Goal: Transaction & Acquisition: Obtain resource

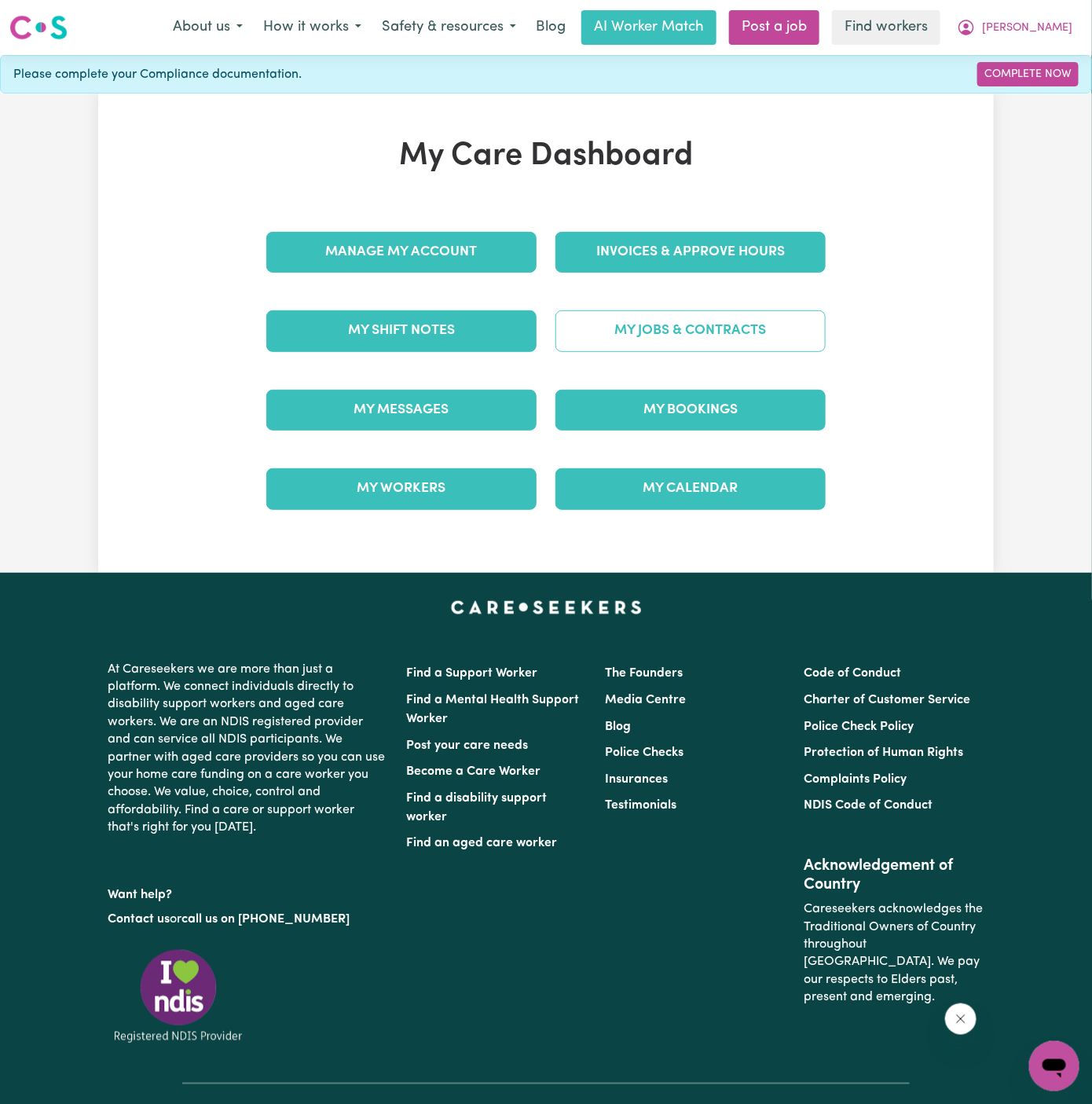
click at [698, 312] on link "My Jobs & Contracts" at bounding box center [690, 330] width 270 height 41
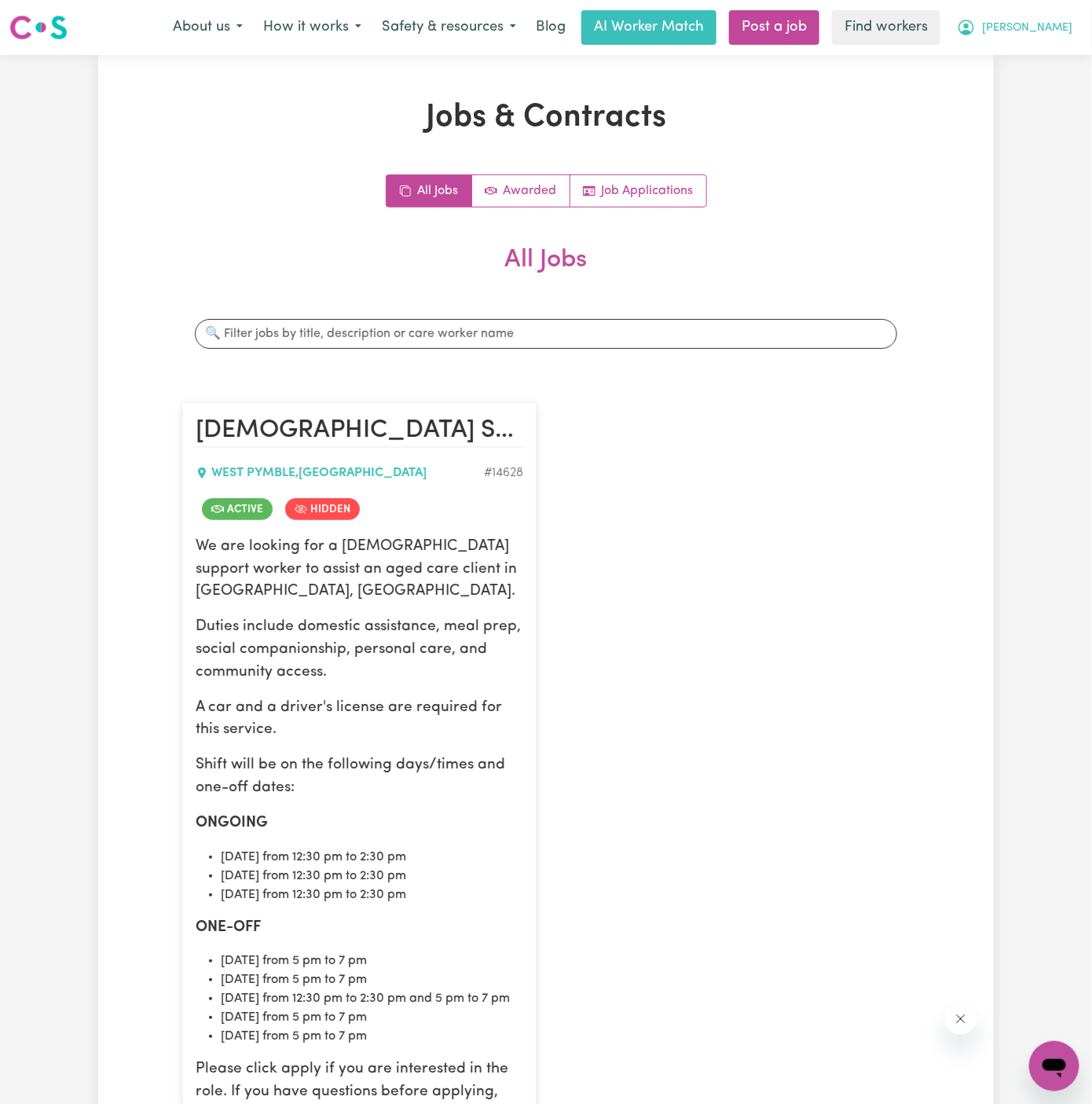
click at [1051, 38] on button "[PERSON_NAME]" at bounding box center [1014, 27] width 136 height 33
click at [1045, 60] on link "My Dashboard" at bounding box center [1019, 61] width 124 height 30
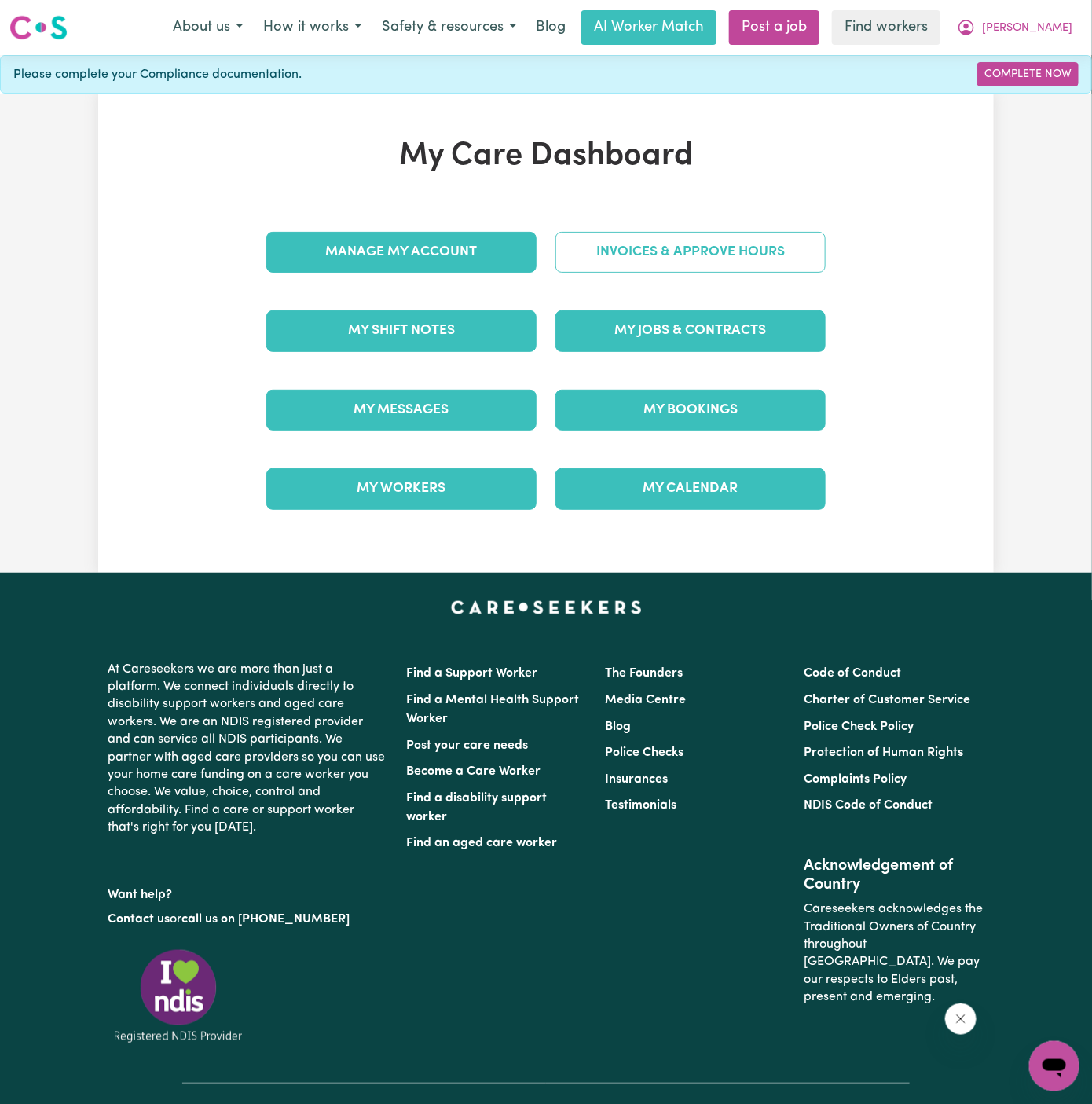
click at [667, 268] on link "Invoices & Approve Hours" at bounding box center [690, 253] width 270 height 41
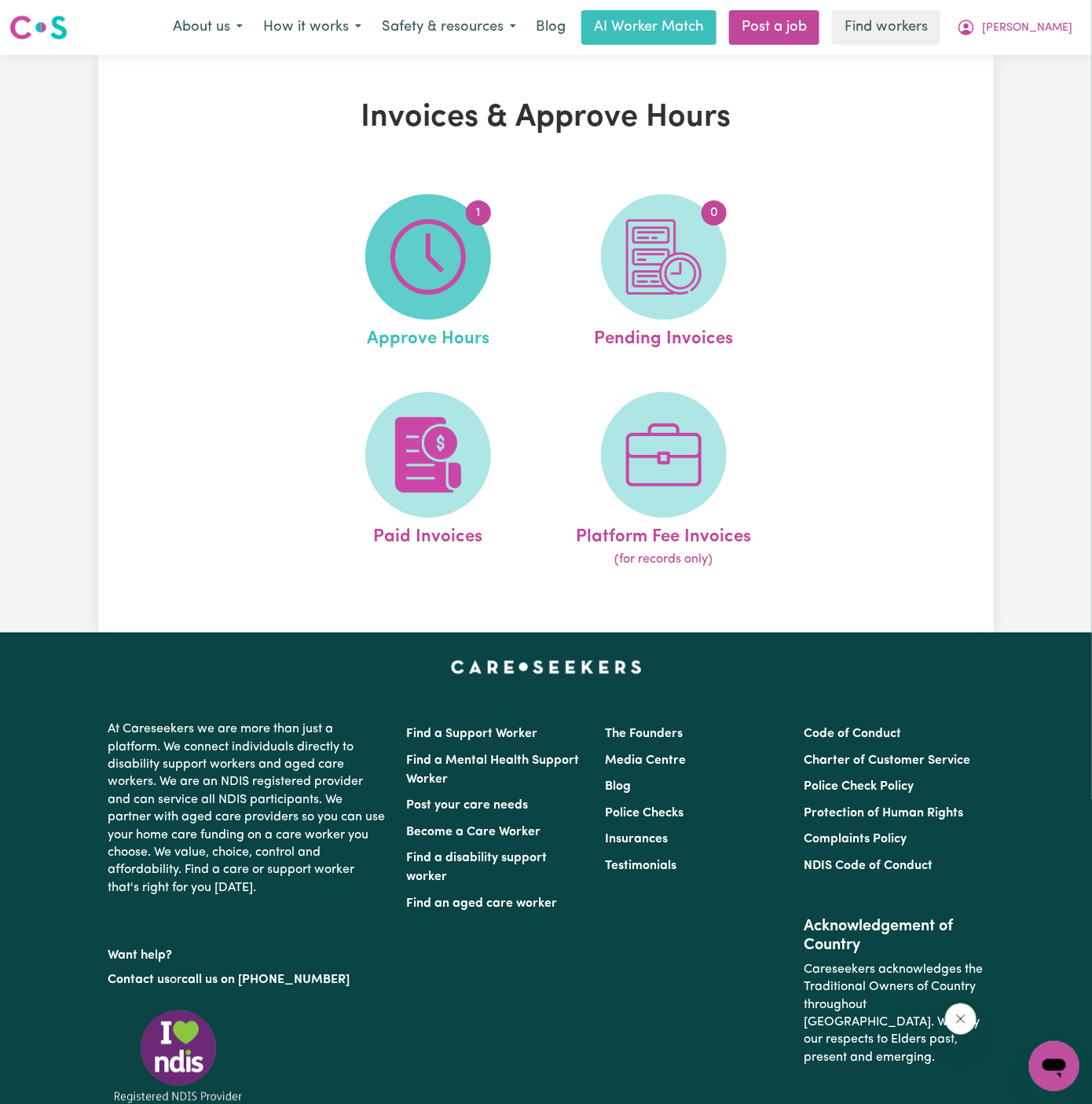
click at [459, 249] on img at bounding box center [428, 257] width 75 height 75
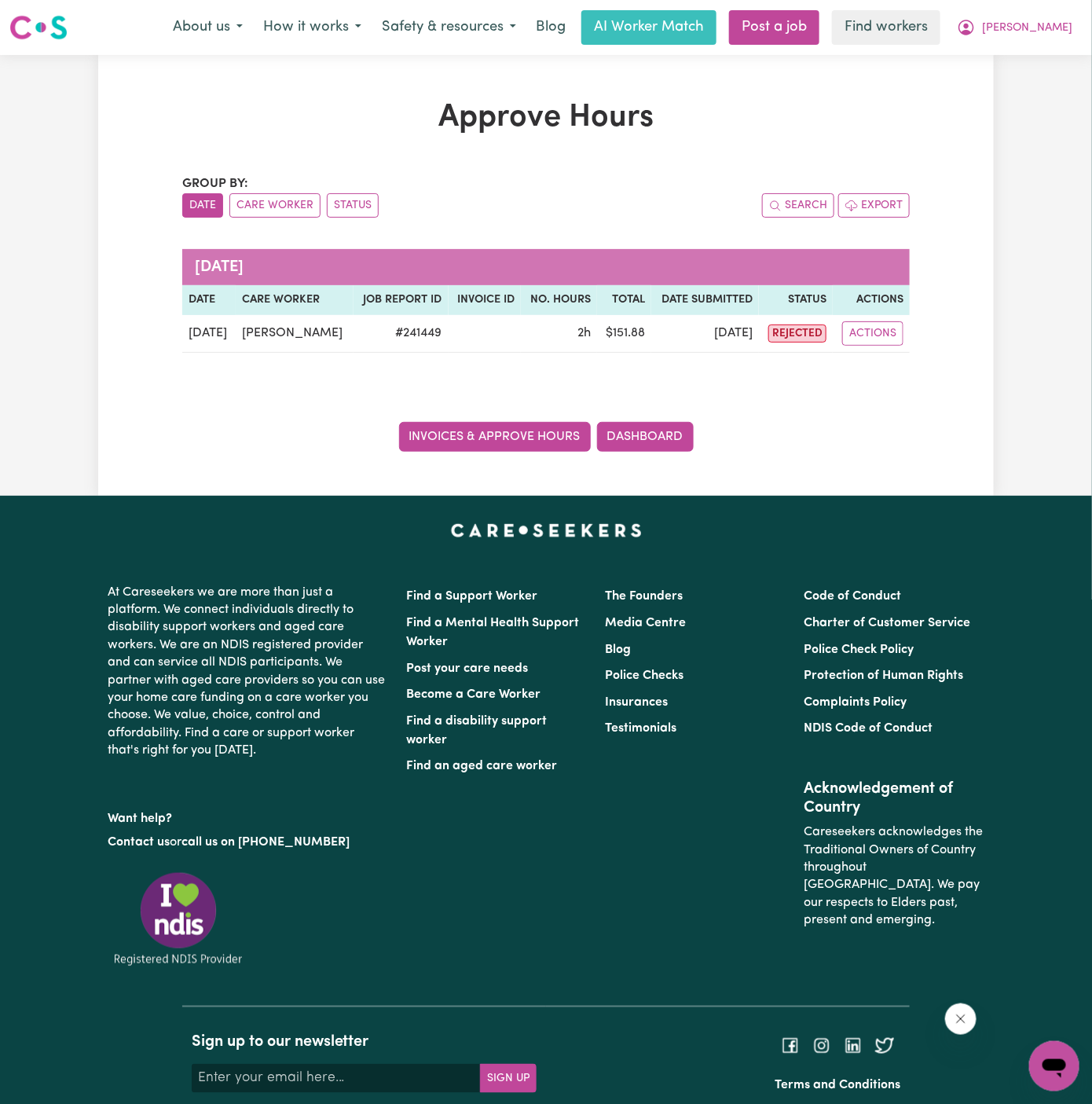
click at [483, 439] on link "Invoices & Approve Hours" at bounding box center [495, 437] width 191 height 30
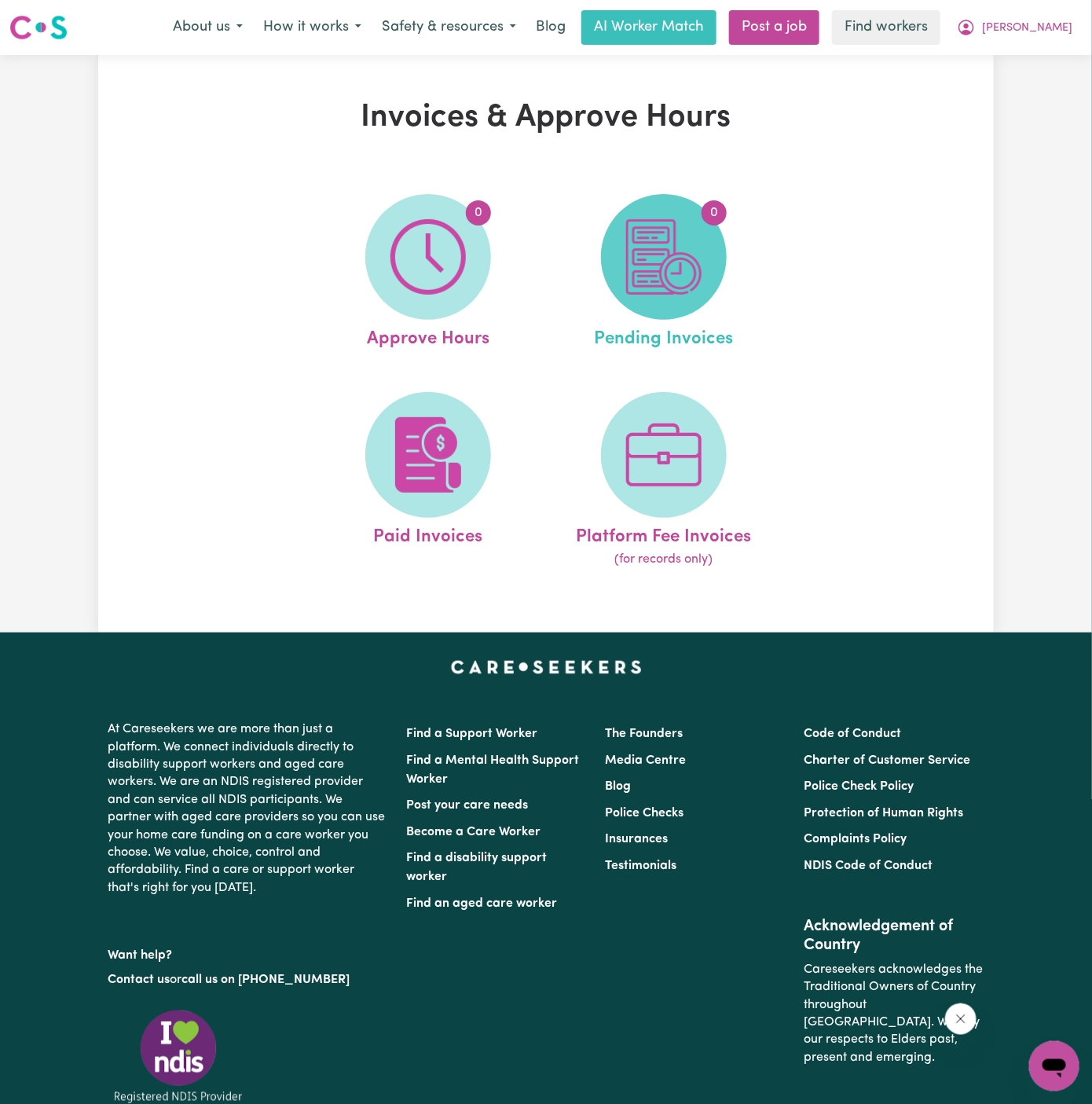
click at [670, 276] on img at bounding box center [663, 257] width 75 height 75
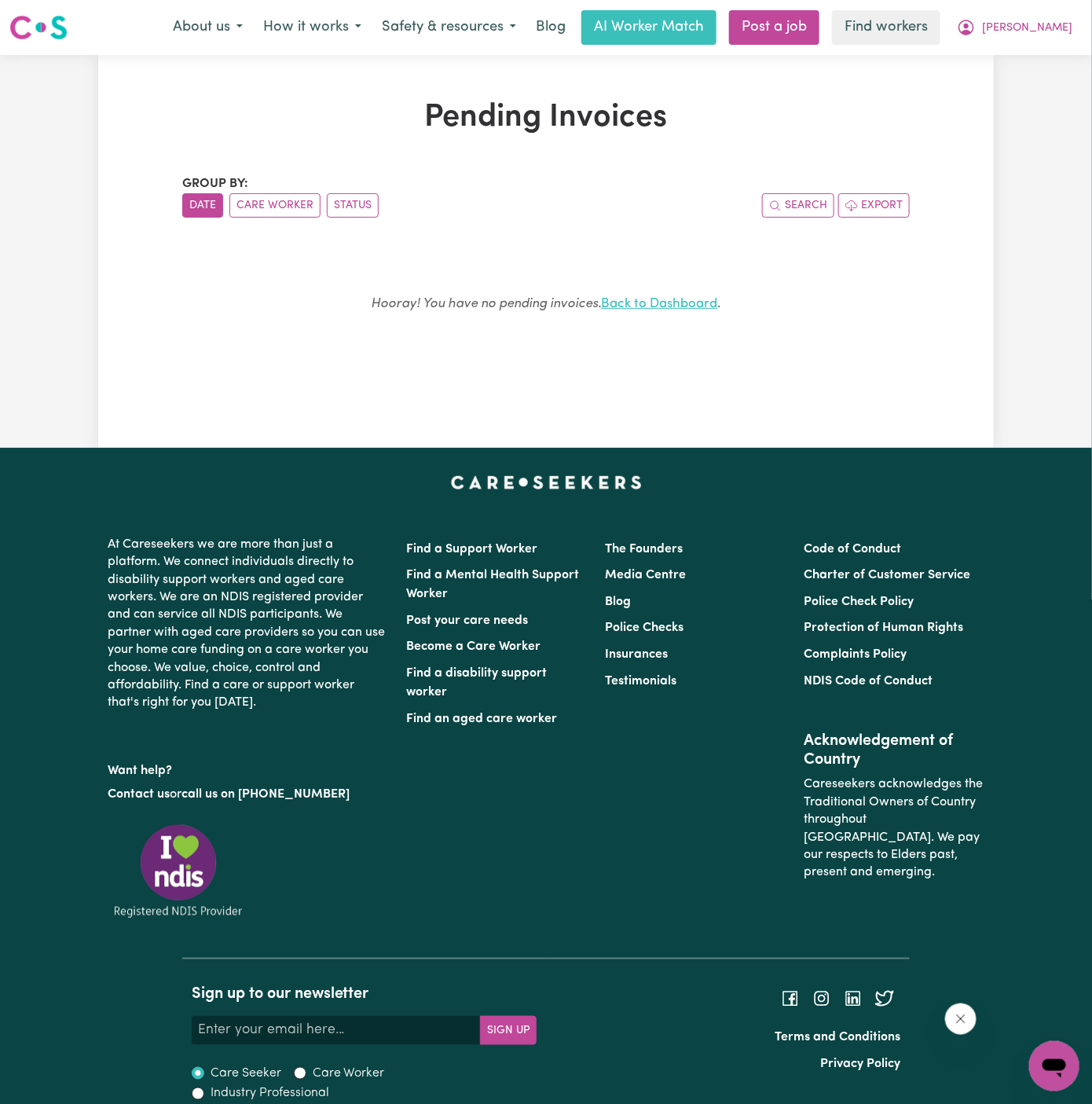
click at [677, 302] on link "Back to Dashboard" at bounding box center [660, 303] width 116 height 13
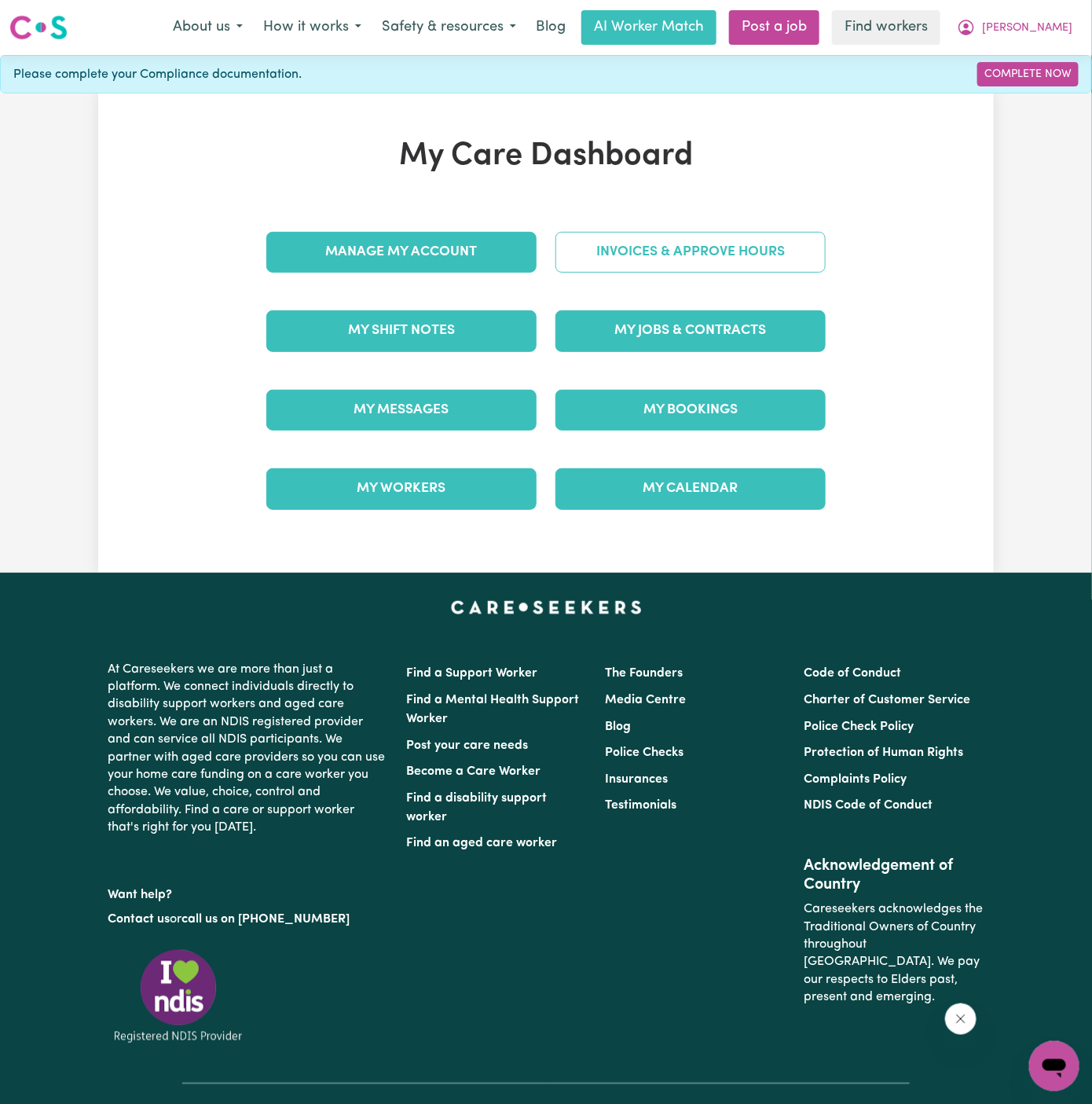
click at [707, 250] on link "Invoices & Approve Hours" at bounding box center [690, 253] width 270 height 41
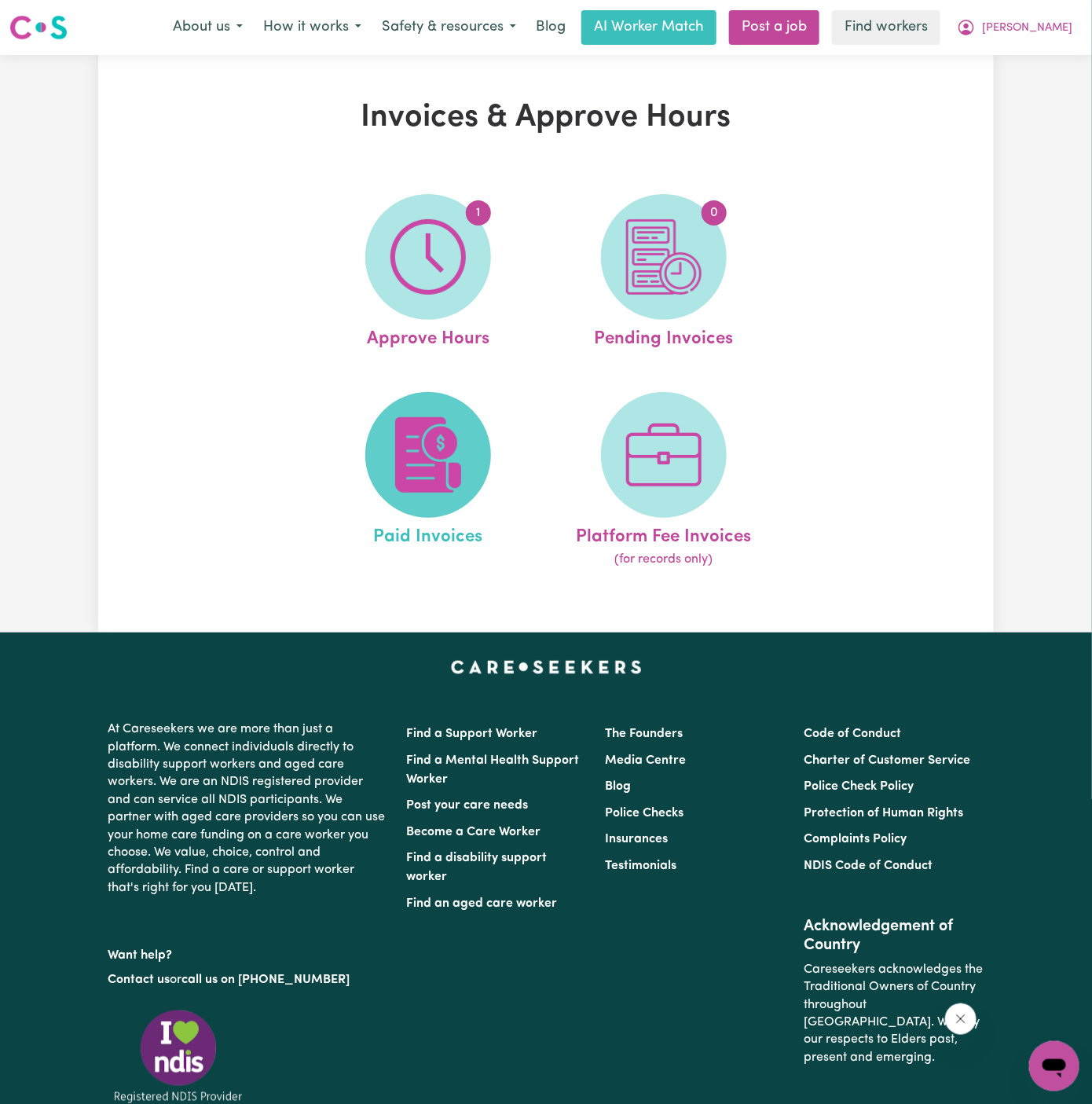
click at [407, 477] on img at bounding box center [428, 455] width 75 height 75
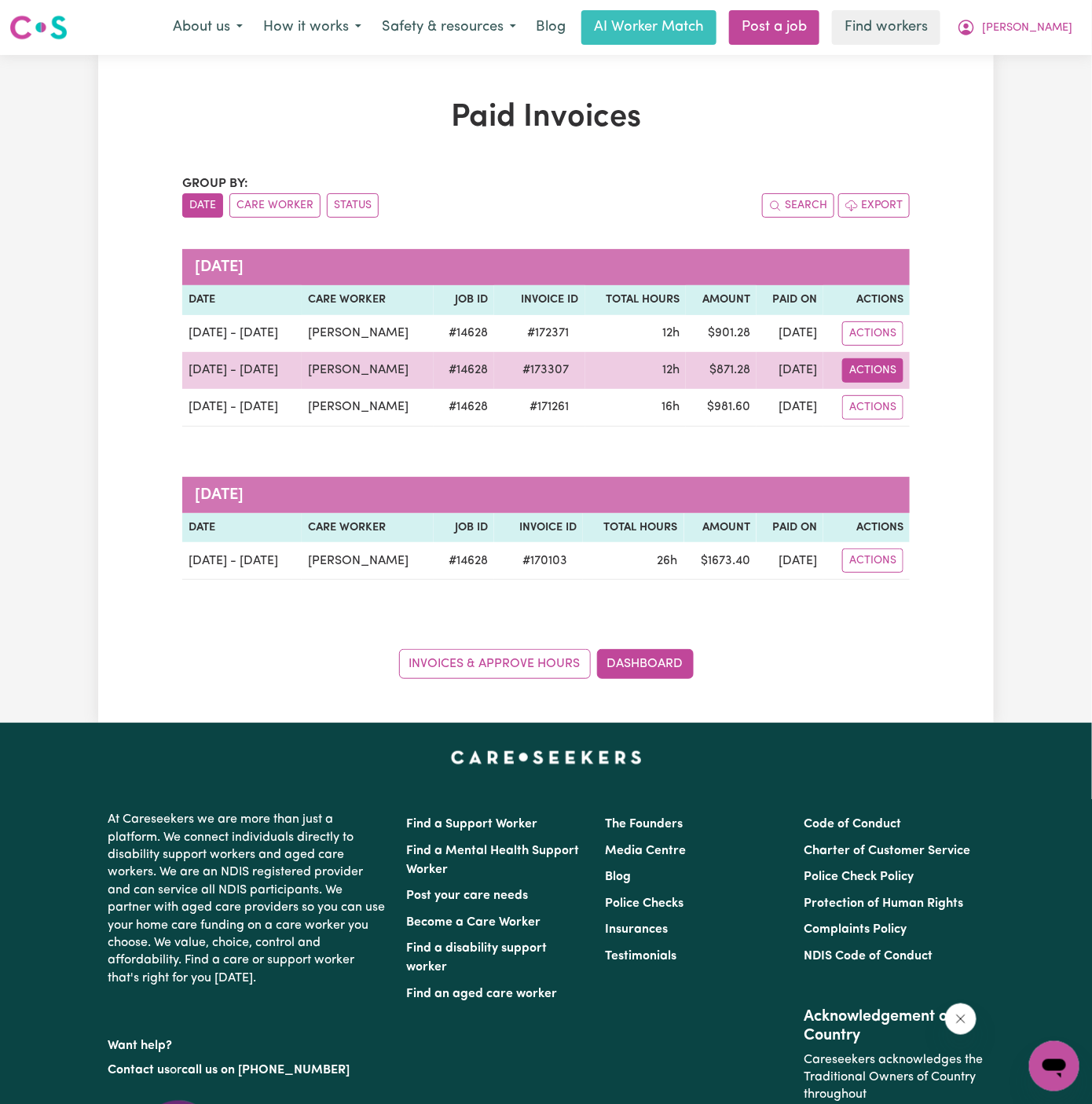
click at [881, 372] on button "Actions" at bounding box center [872, 371] width 61 height 25
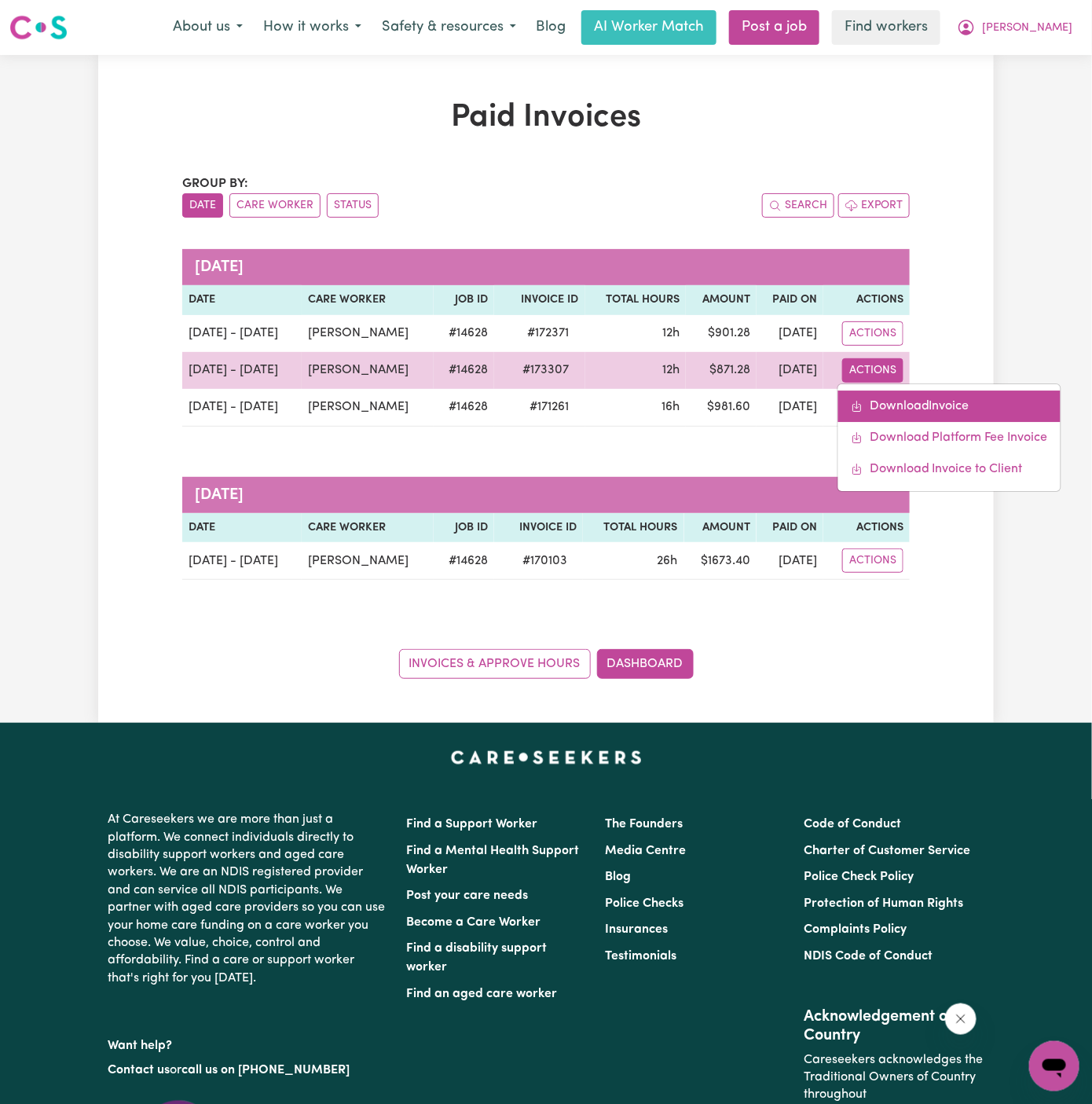
click at [912, 398] on link "Download Invoice" at bounding box center [949, 406] width 222 height 31
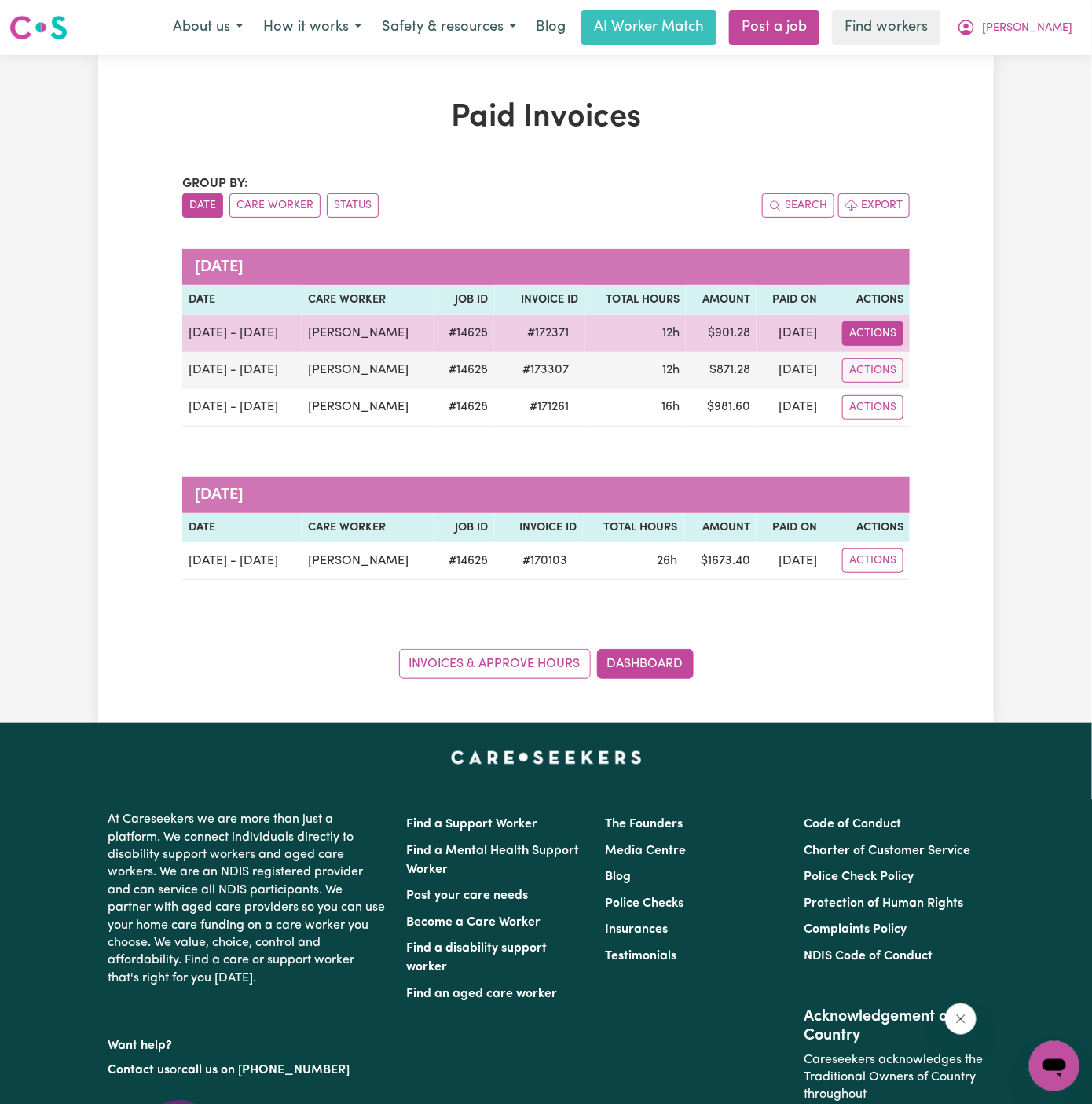
click at [862, 331] on button "Actions" at bounding box center [872, 334] width 61 height 25
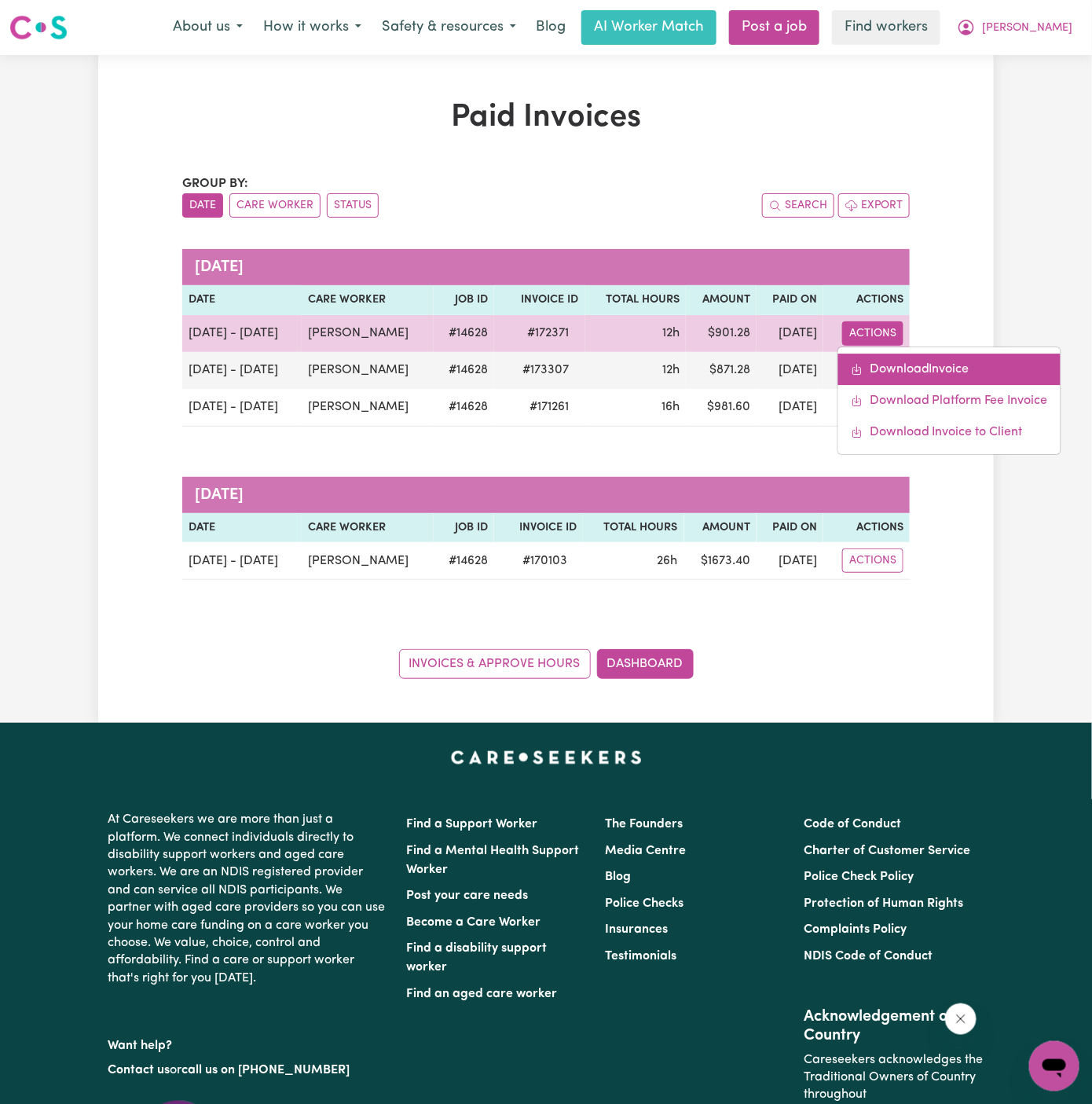
click at [887, 373] on link "Download Invoice" at bounding box center [949, 369] width 222 height 31
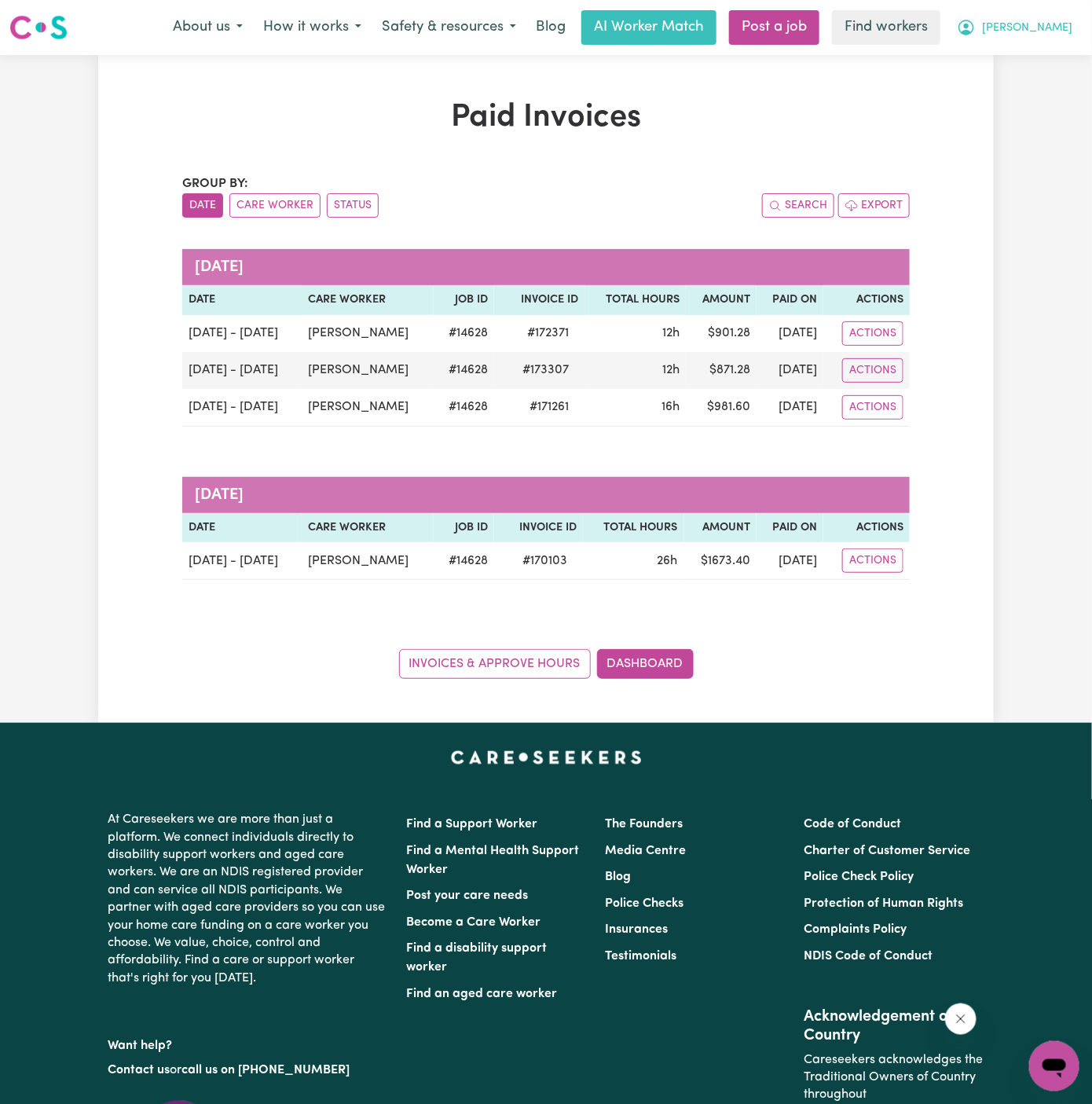
click at [1063, 26] on span "[PERSON_NAME]" at bounding box center [1027, 28] width 90 height 18
click at [1052, 82] on link "Logout" at bounding box center [1019, 90] width 124 height 30
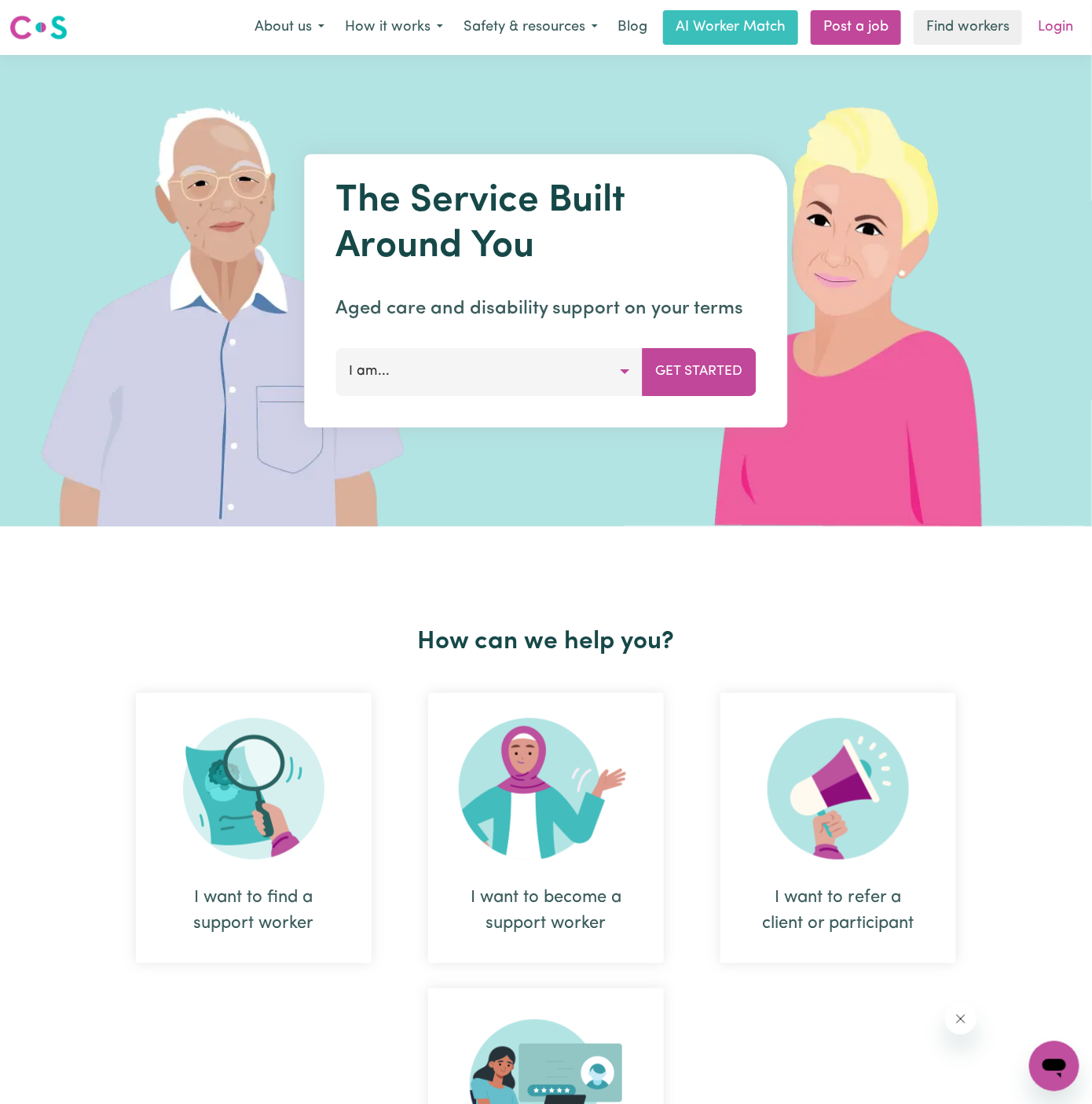
click at [1053, 27] on link "Login" at bounding box center [1055, 27] width 54 height 35
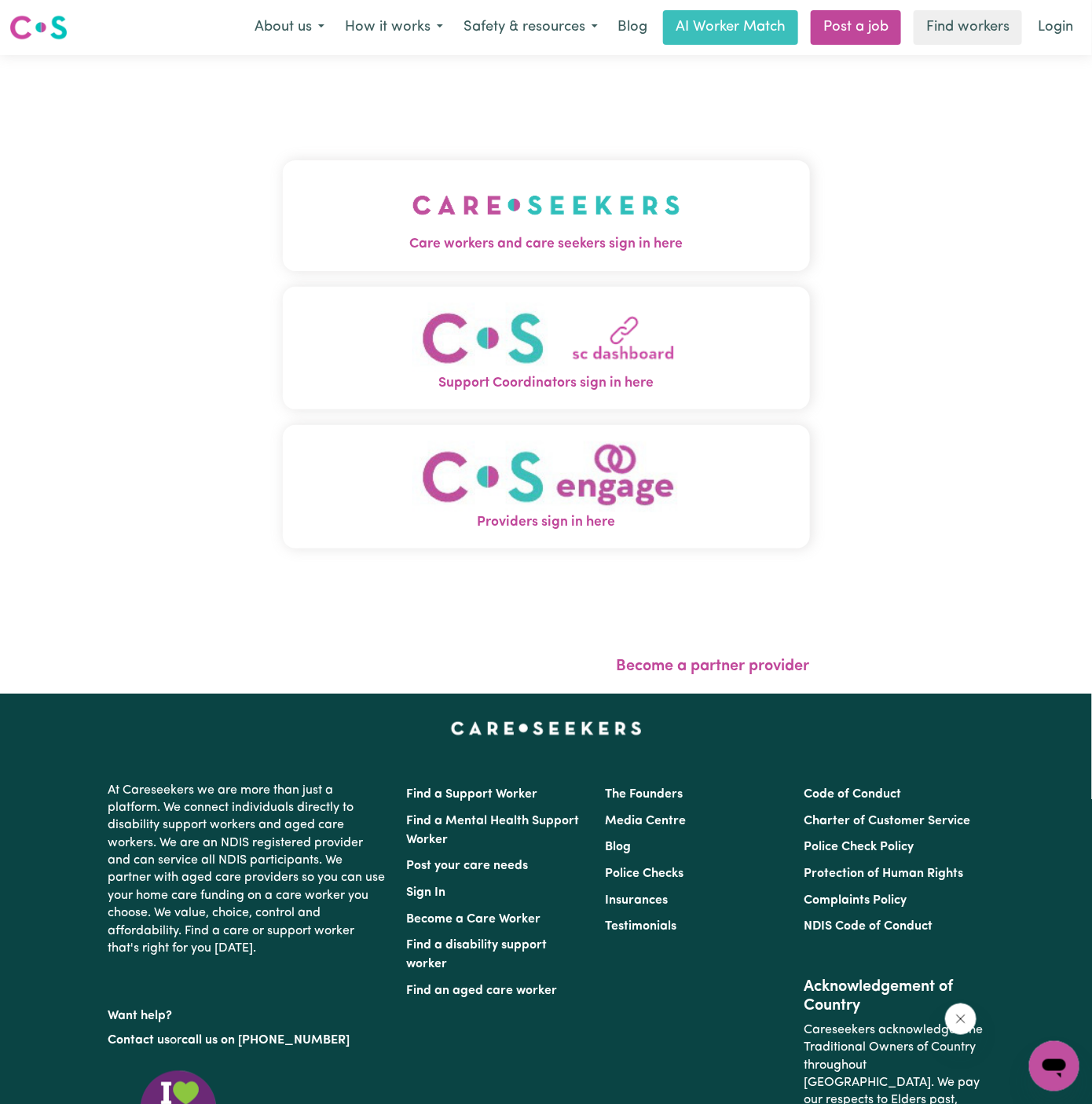
click at [549, 237] on span "Care workers and care seekers sign in here" at bounding box center [546, 244] width 527 height 20
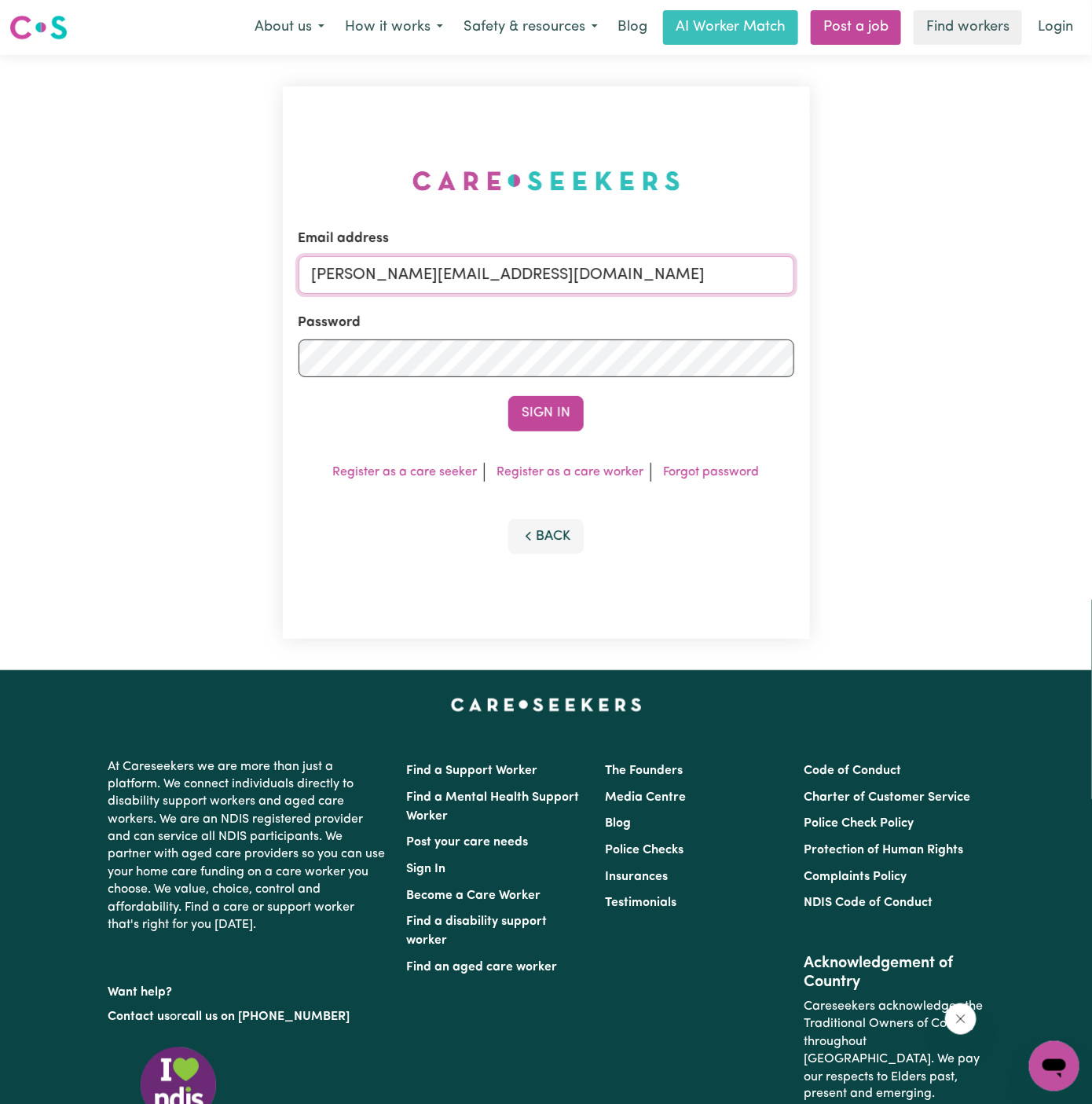
click at [638, 274] on input "[PERSON_NAME][EMAIL_ADDRESS][DOMAIN_NAME]" at bounding box center [546, 275] width 496 height 38
drag, startPoint x: 392, startPoint y: 281, endPoint x: 1033, endPoint y: 298, distance: 641.2
click at [1033, 298] on div "Email address [EMAIL_ADDRESS][DOMAIN_NAME] Password Sign In Register as a care …" at bounding box center [546, 362] width 1092 height 616
click at [508, 396] on button "Sign In" at bounding box center [546, 413] width 75 height 35
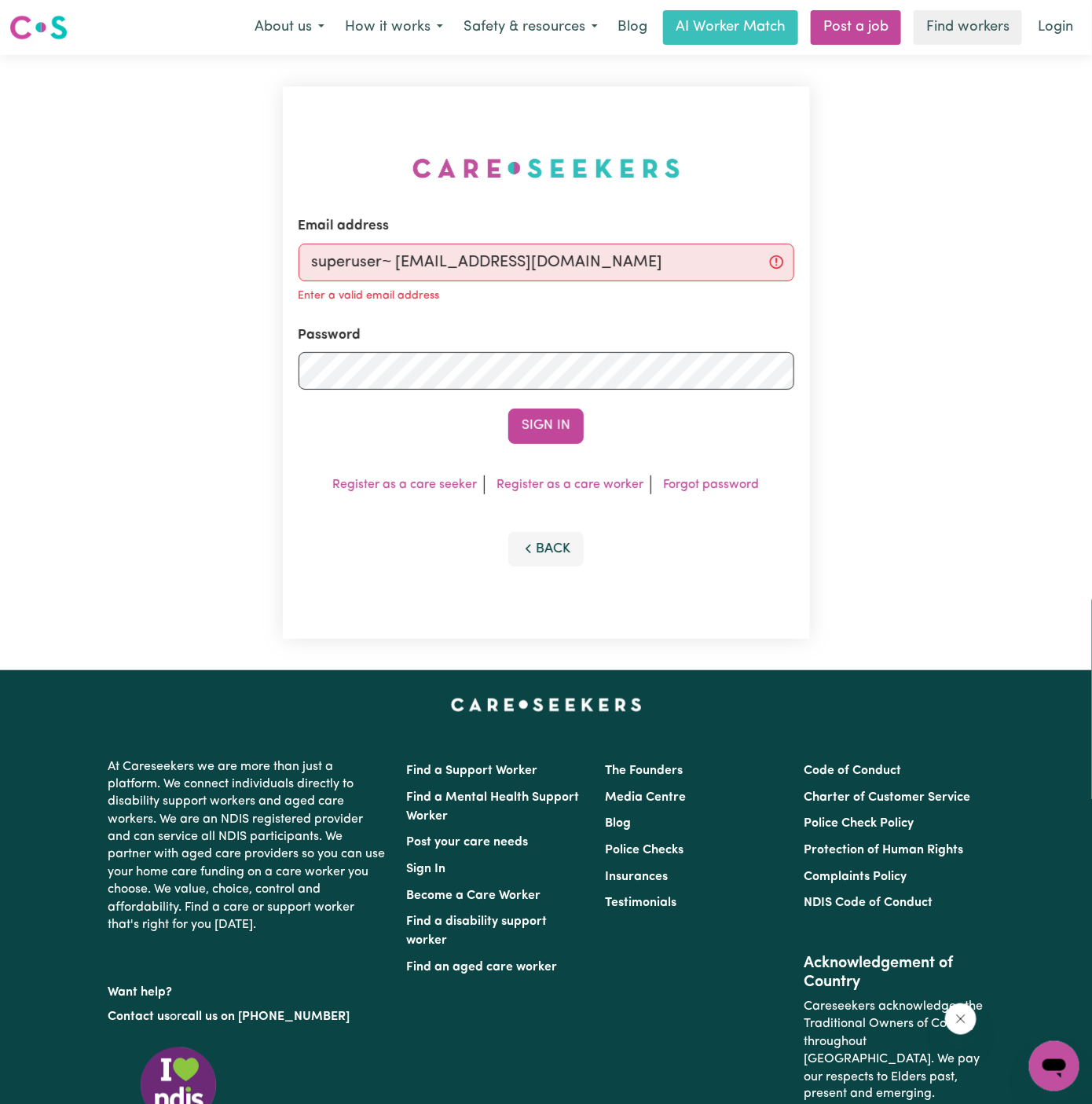
click at [415, 253] on input "superuser~ [EMAIL_ADDRESS][DOMAIN_NAME]" at bounding box center [546, 262] width 496 height 38
click at [400, 259] on input "superuser~ [EMAIL_ADDRESS][DOMAIN_NAME]" at bounding box center [546, 262] width 496 height 38
type input "[EMAIL_ADDRESS][DOMAIN_NAME]"
click at [508, 408] on button "Sign In" at bounding box center [546, 425] width 75 height 35
